Goal: Complete application form

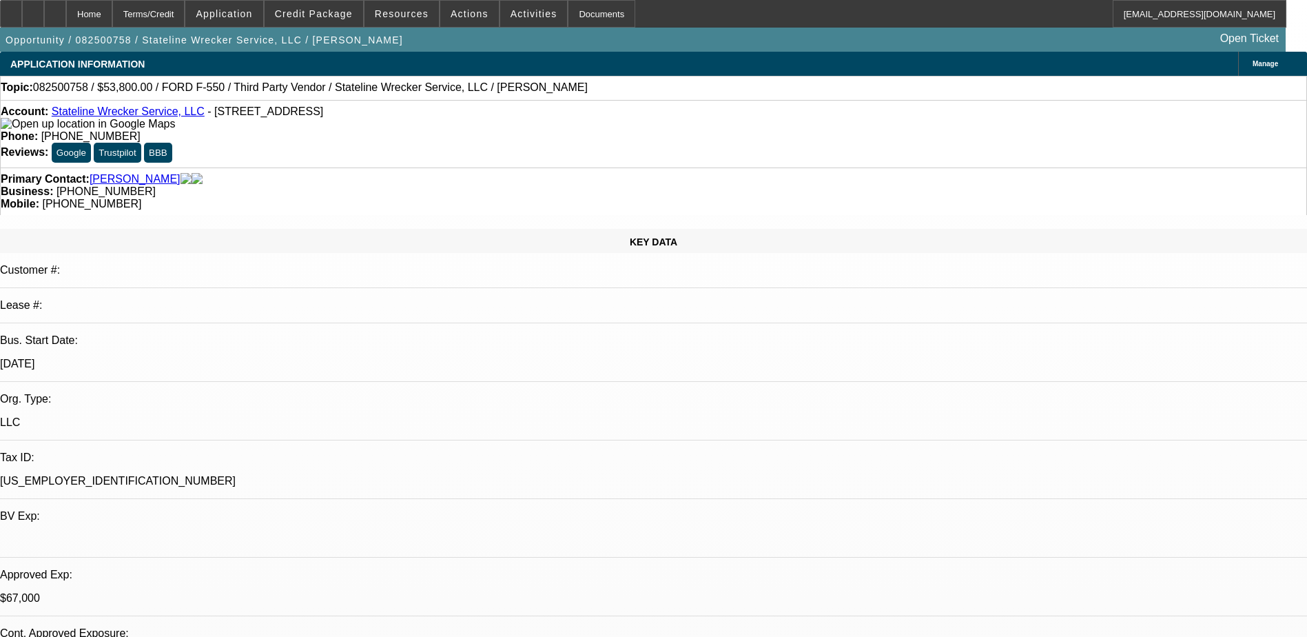
select select "0"
select select "2"
select select "0.1"
select select "0"
select select "2"
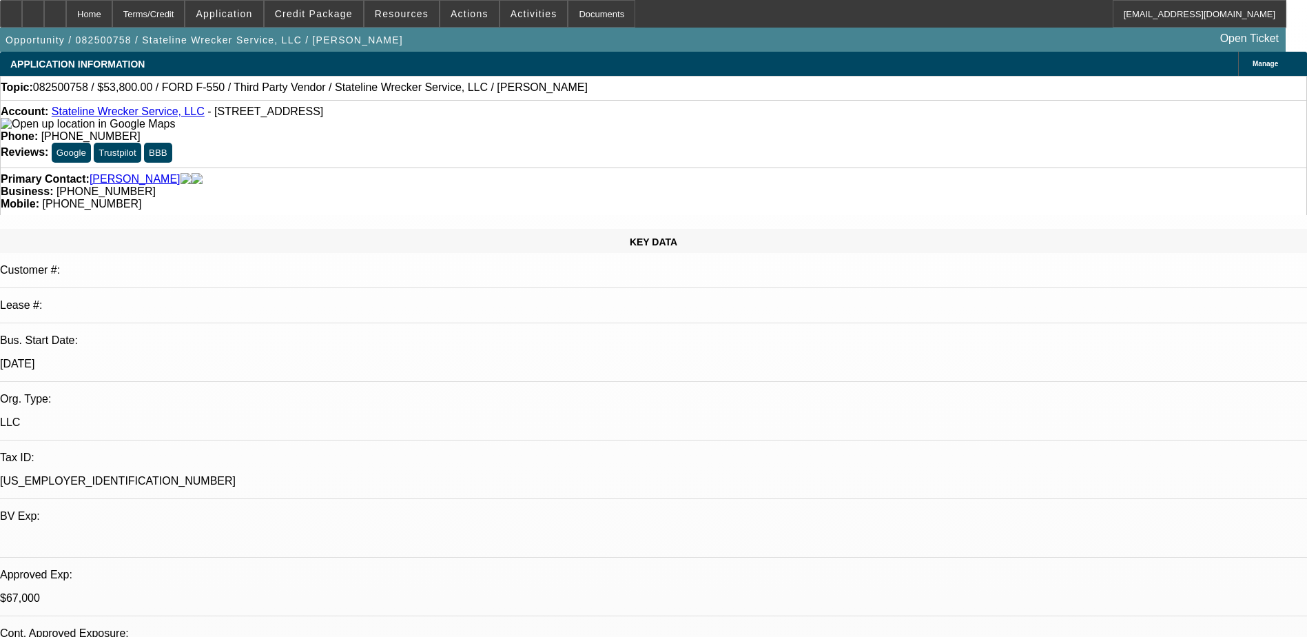
select select "0.1"
select select "0"
select select "2"
select select "0.1"
select select "0"
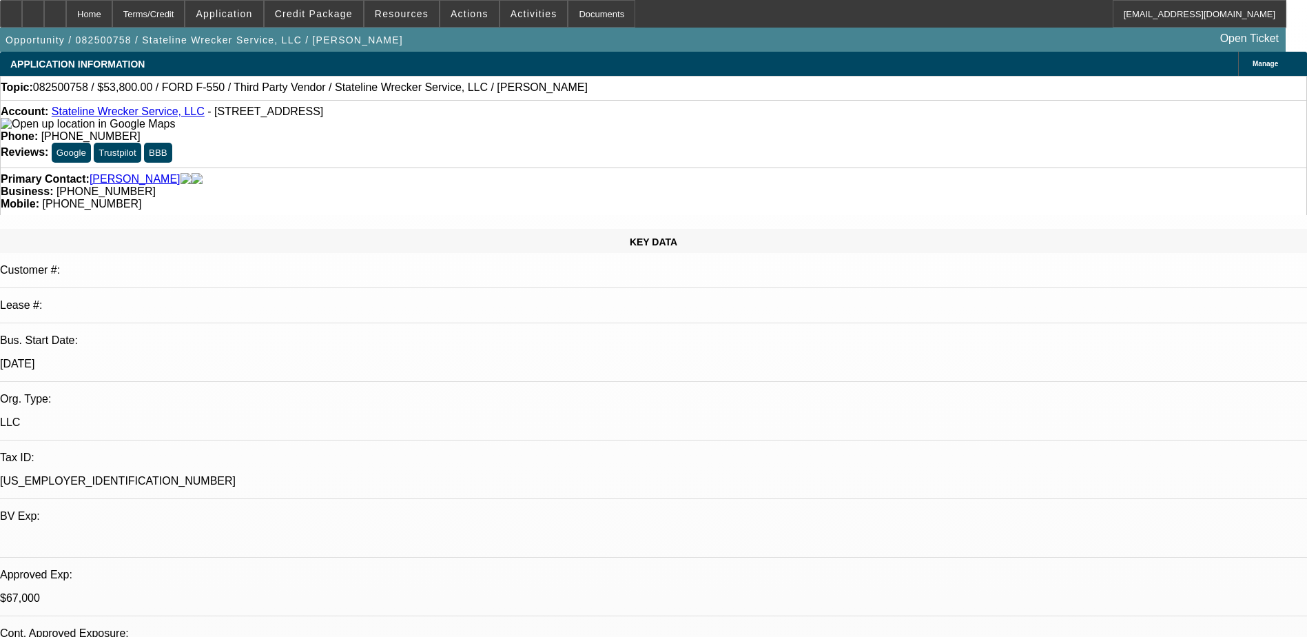
select select "0.1"
select select "1"
select select "2"
select select "4"
select select "1"
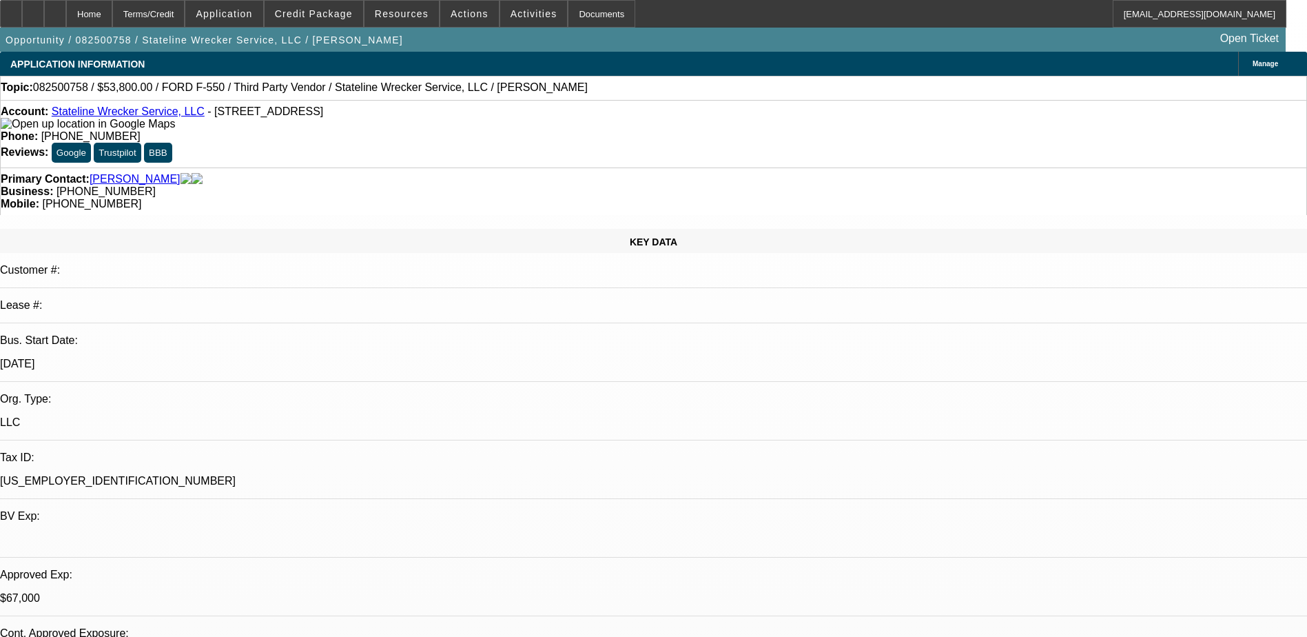
select select "2"
select select "4"
select select "1"
select select "2"
select select "4"
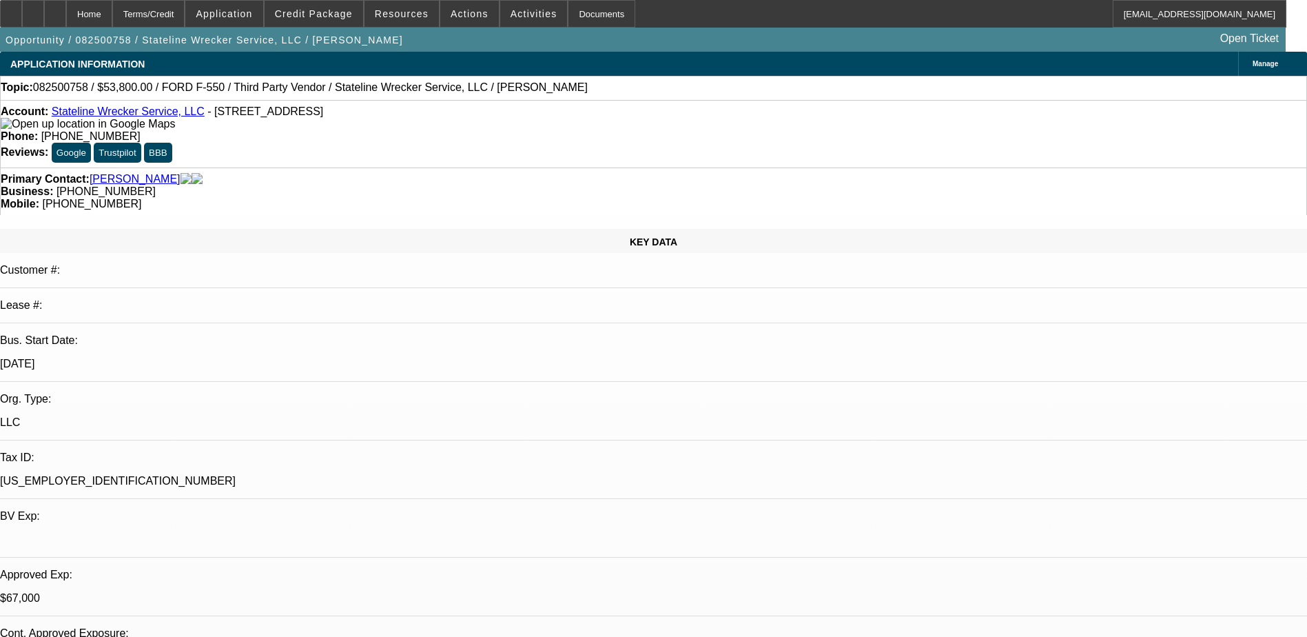
select select "1"
select select "2"
select select "4"
